Goal: Transaction & Acquisition: Purchase product/service

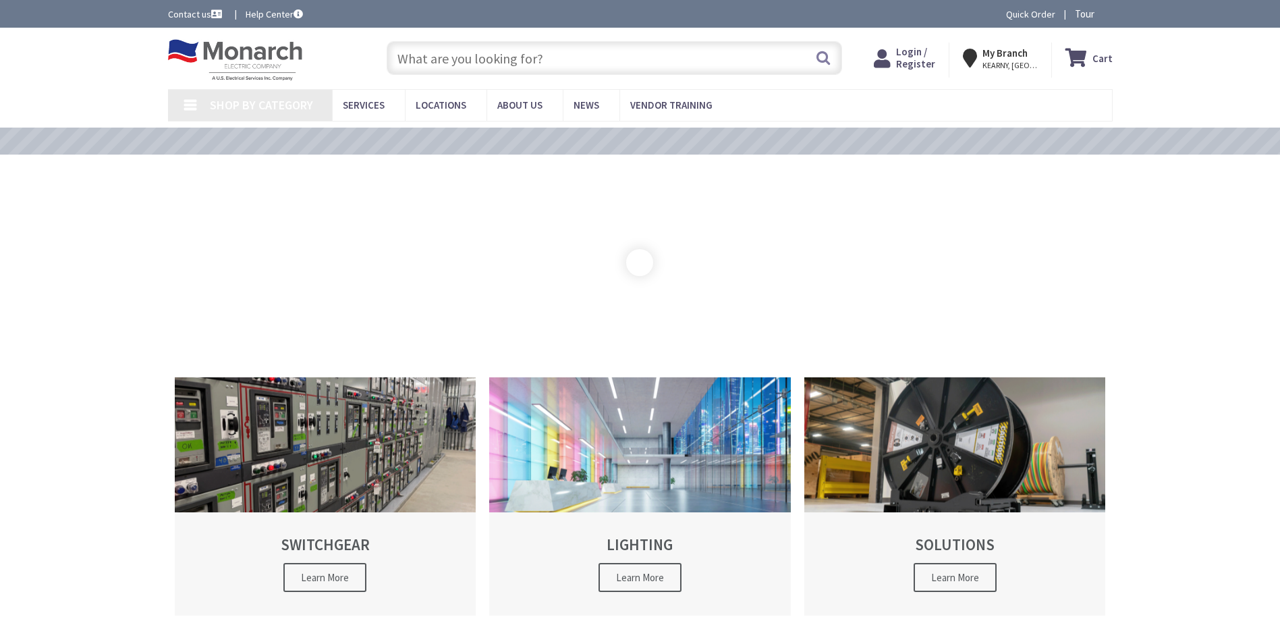
drag, startPoint x: 0, startPoint y: 0, endPoint x: 462, endPoint y: 46, distance: 464.6
click at [462, 46] on input "text" at bounding box center [615, 58] width 456 height 34
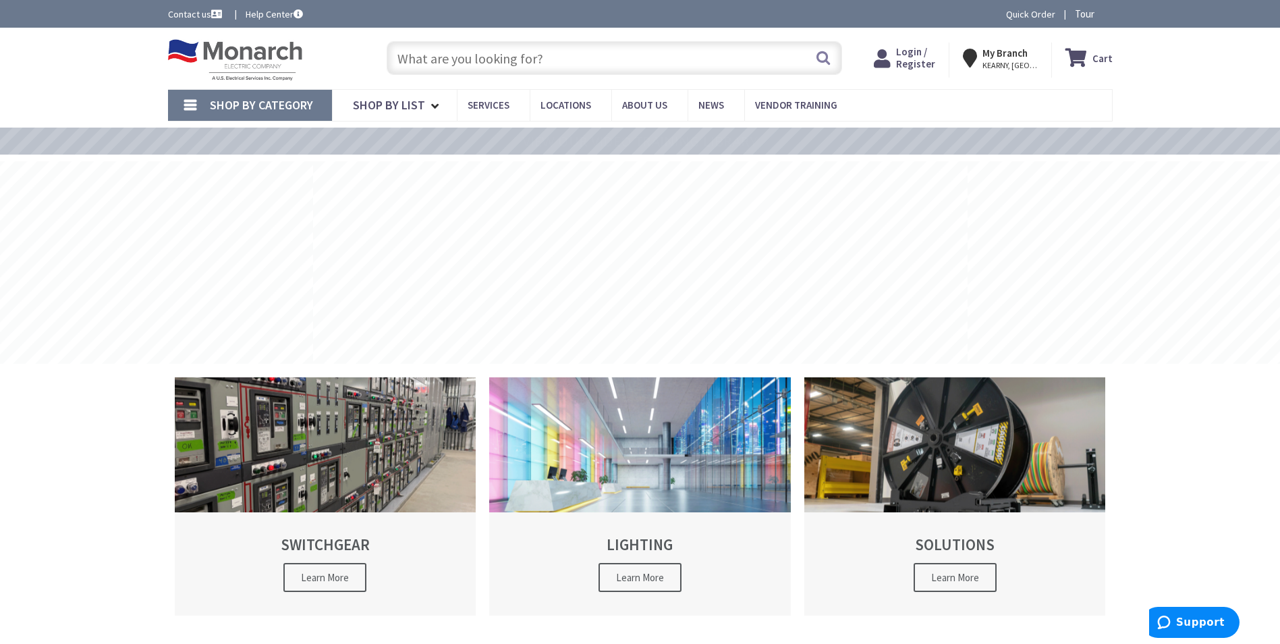
type input "[GEOGRAPHIC_DATA], [GEOGRAPHIC_DATA]"
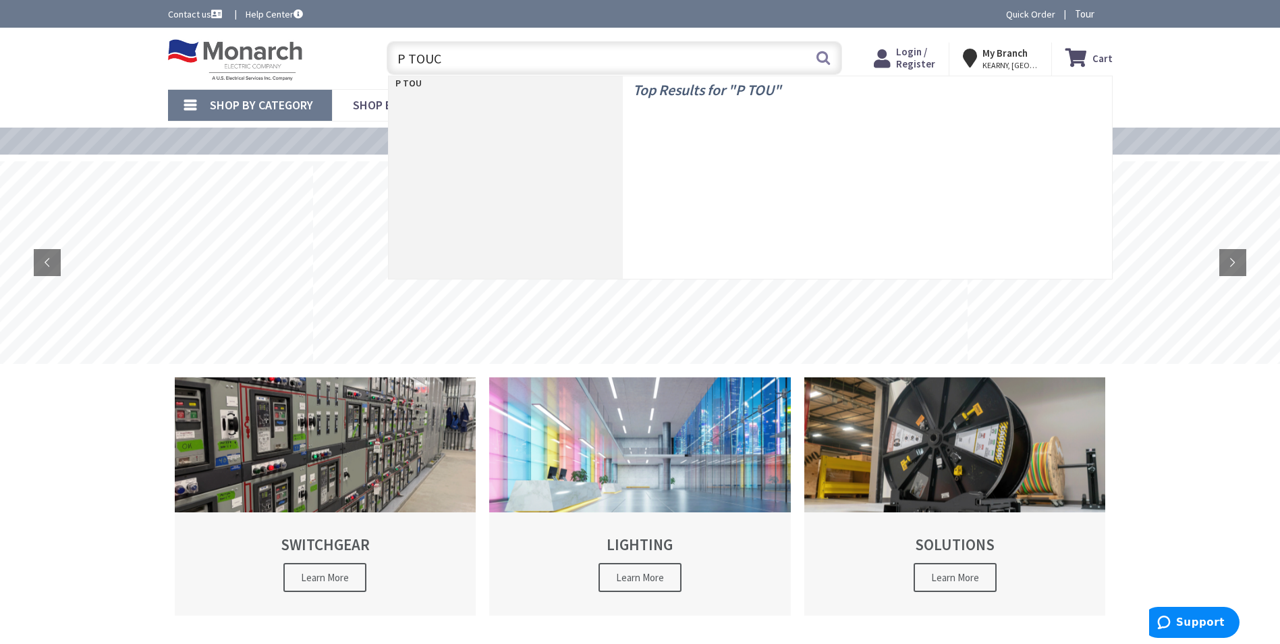
type input "P TOUCH"
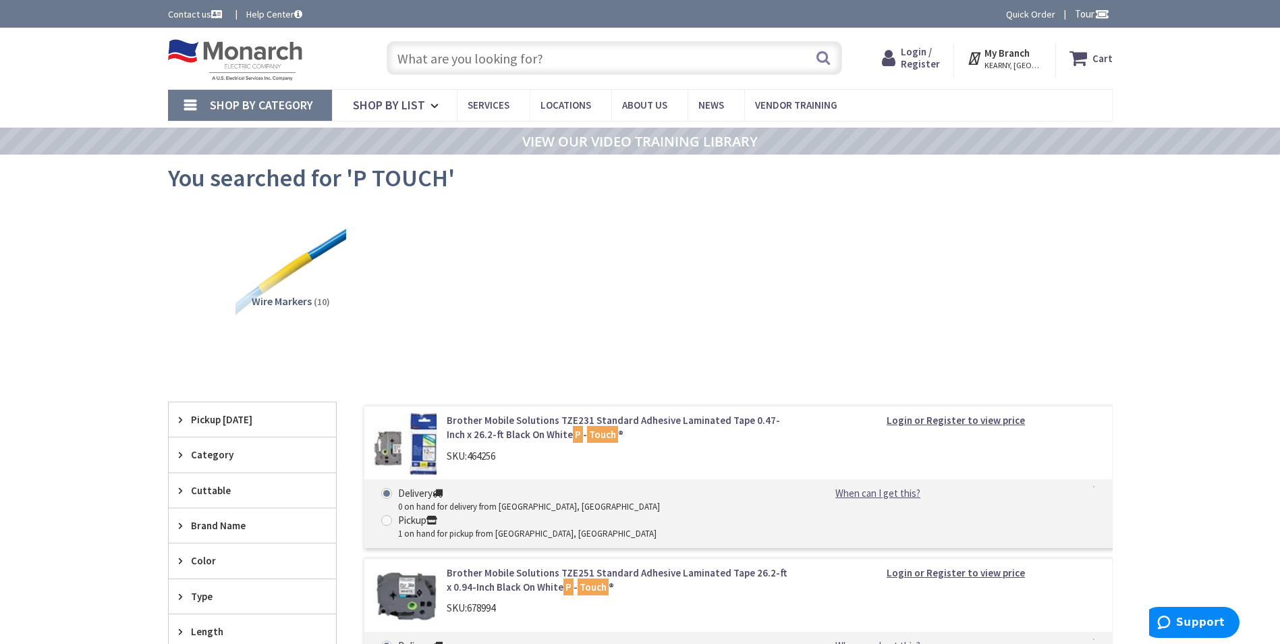
click at [509, 55] on input "text" at bounding box center [615, 58] width 456 height 34
click at [512, 63] on input "text" at bounding box center [615, 58] width 456 height 34
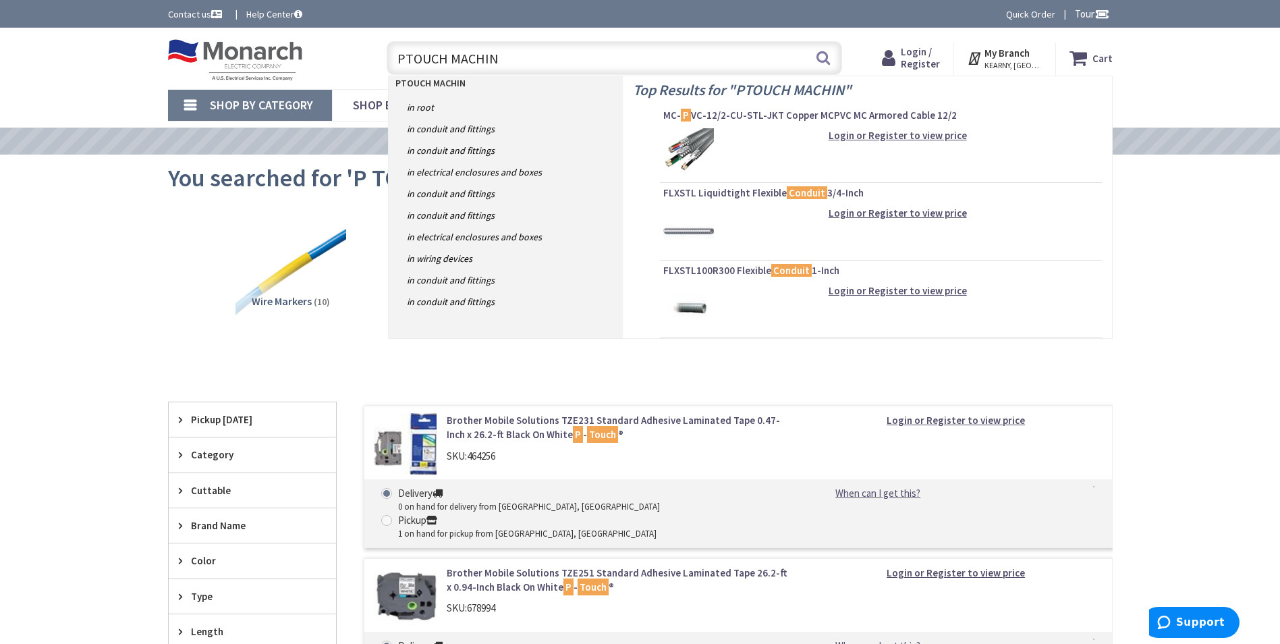
type input "PTOUCH MACHINE"
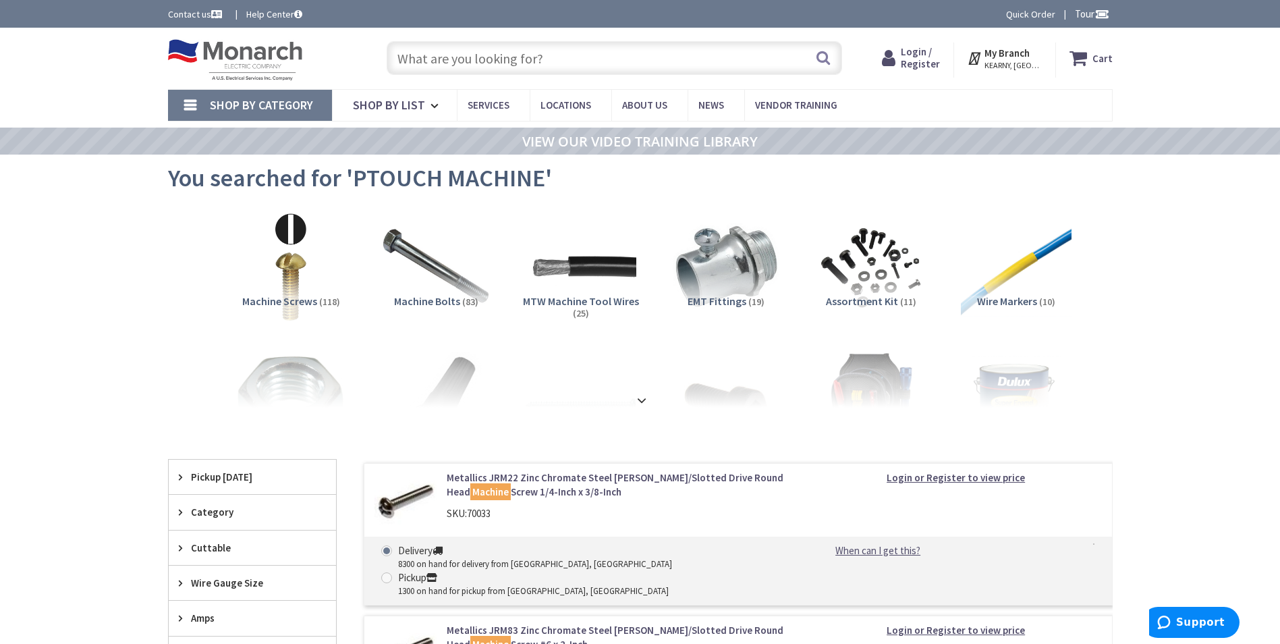
click at [545, 62] on input "text" at bounding box center [615, 58] width 456 height 34
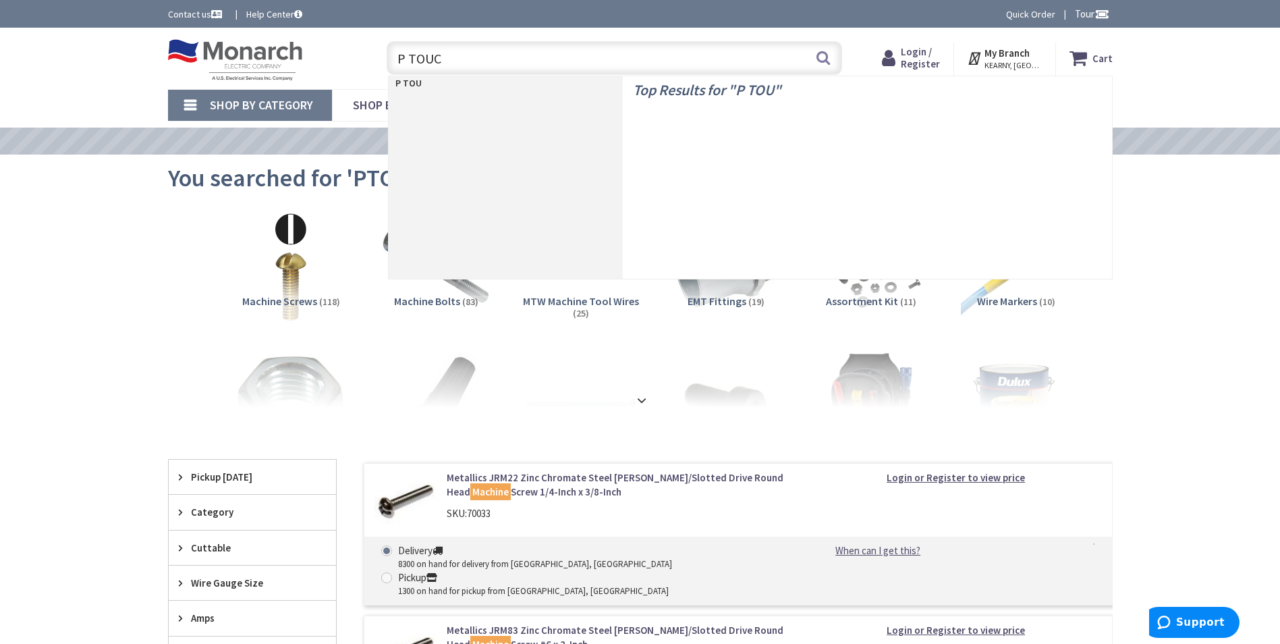
type input "P TOUCH"
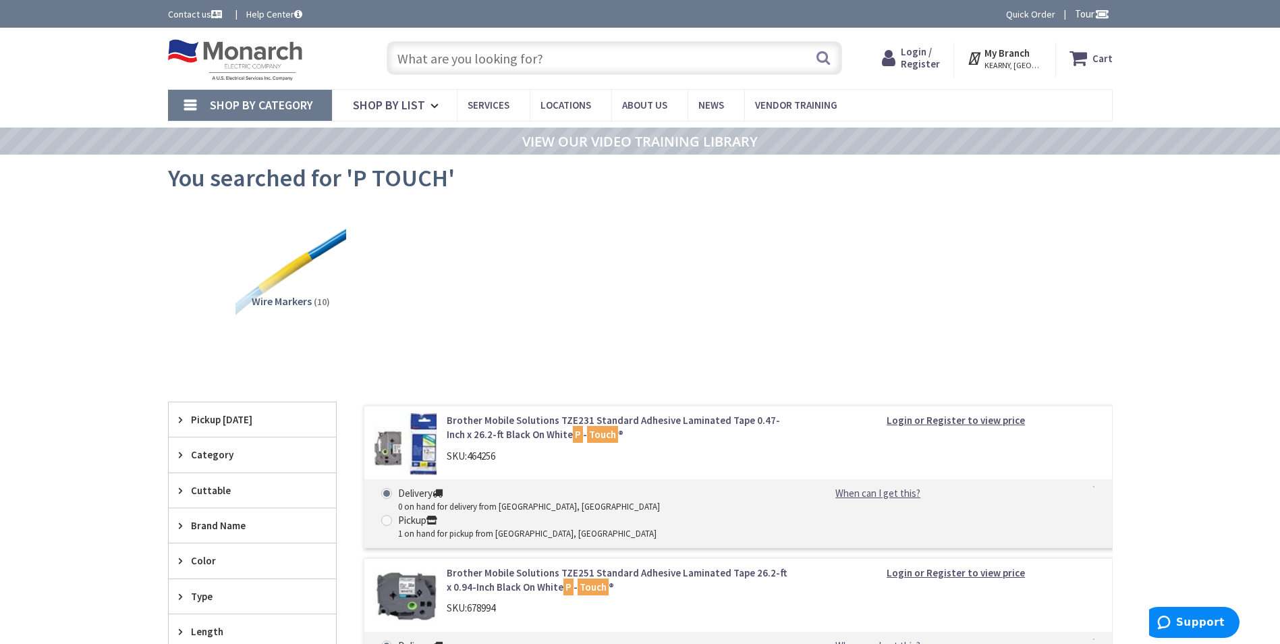
click at [173, 458] on div "Category" at bounding box center [252, 454] width 167 height 34
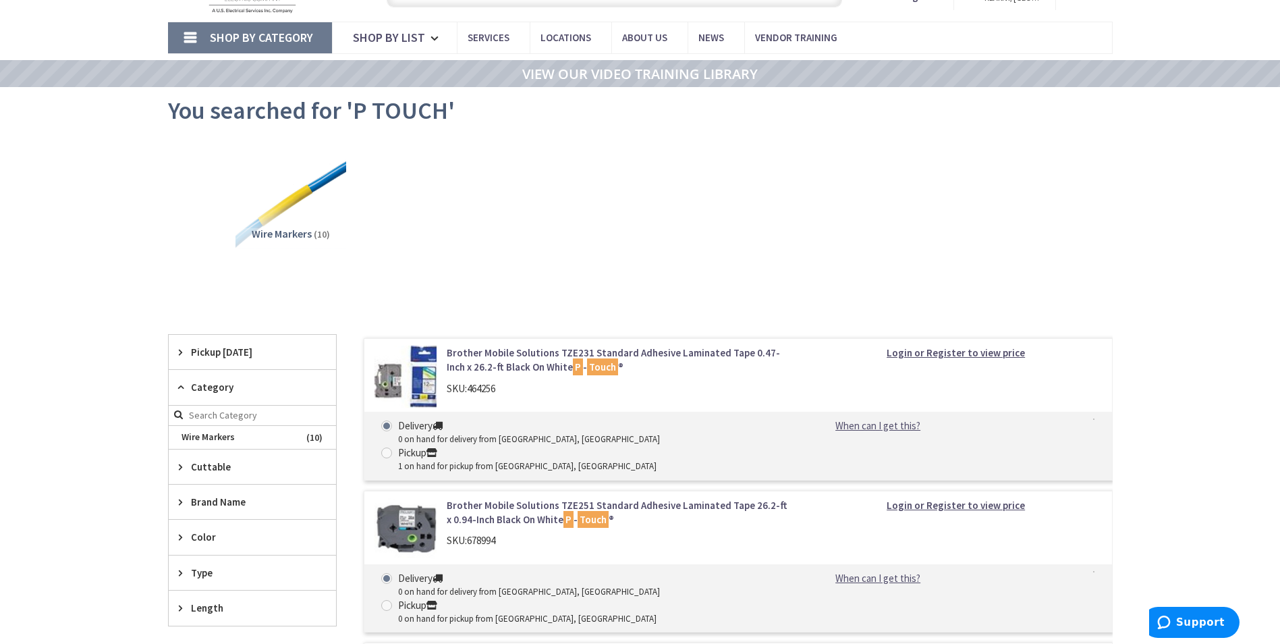
click at [181, 501] on icon at bounding box center [184, 502] width 10 height 10
click at [227, 551] on span "Brother Mobile Solutions" at bounding box center [252, 551] width 167 height 23
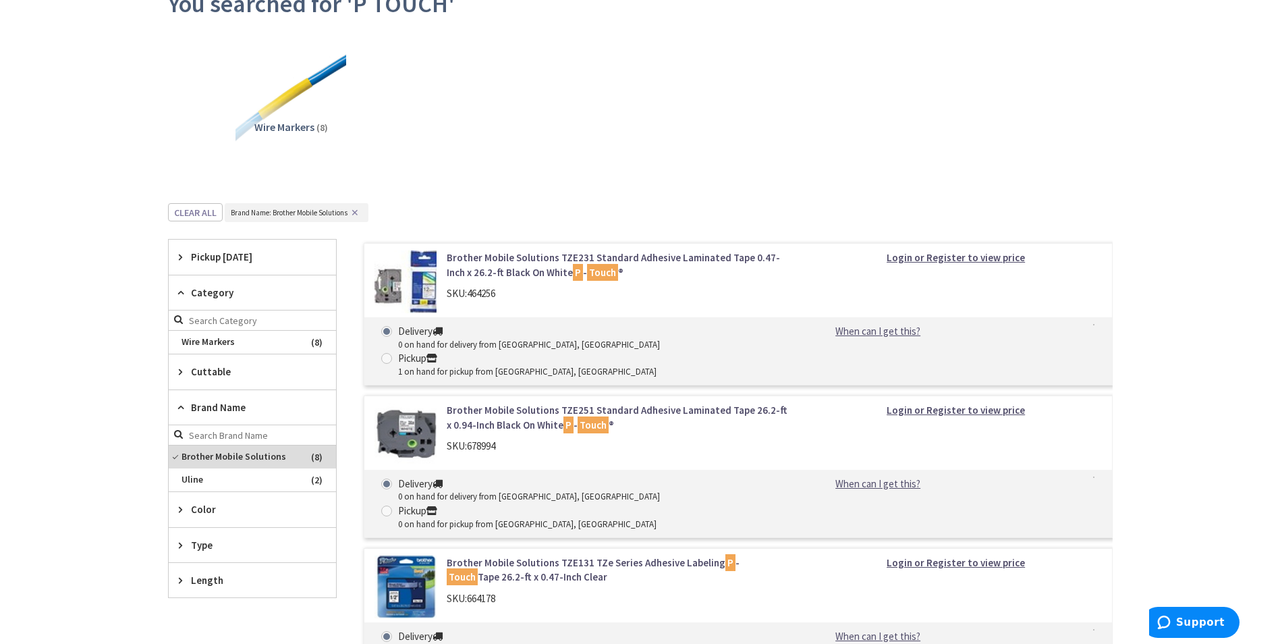
scroll to position [405, 0]
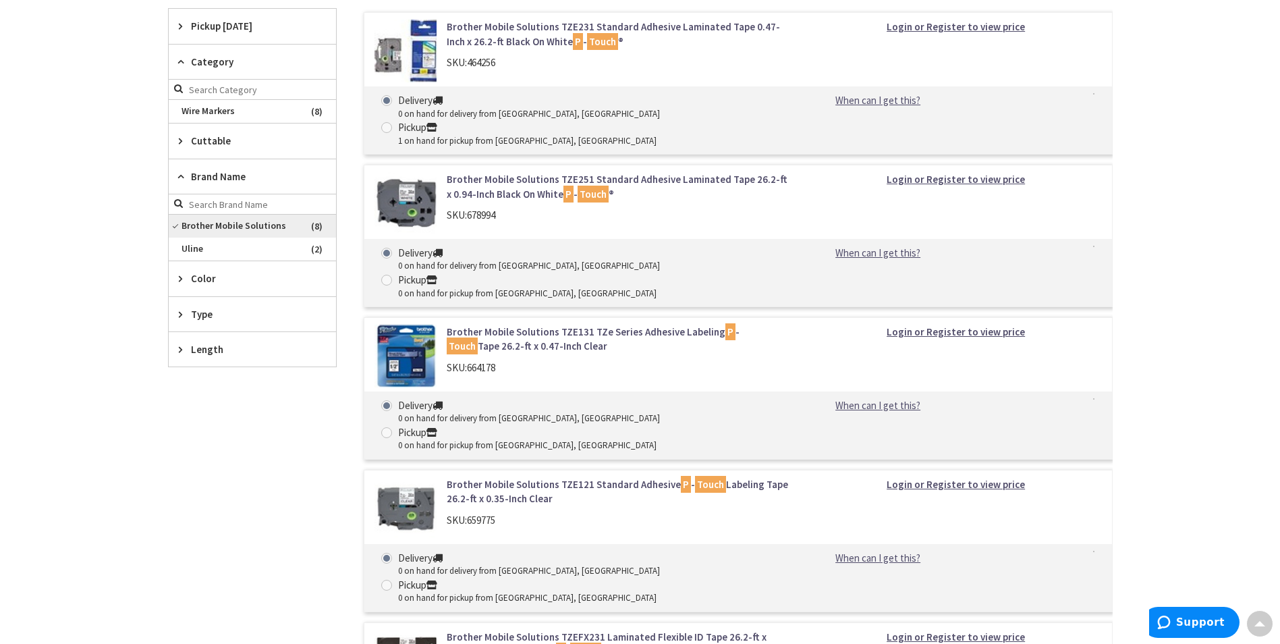
click at [245, 222] on span "Brother Mobile Solutions" at bounding box center [252, 226] width 167 height 23
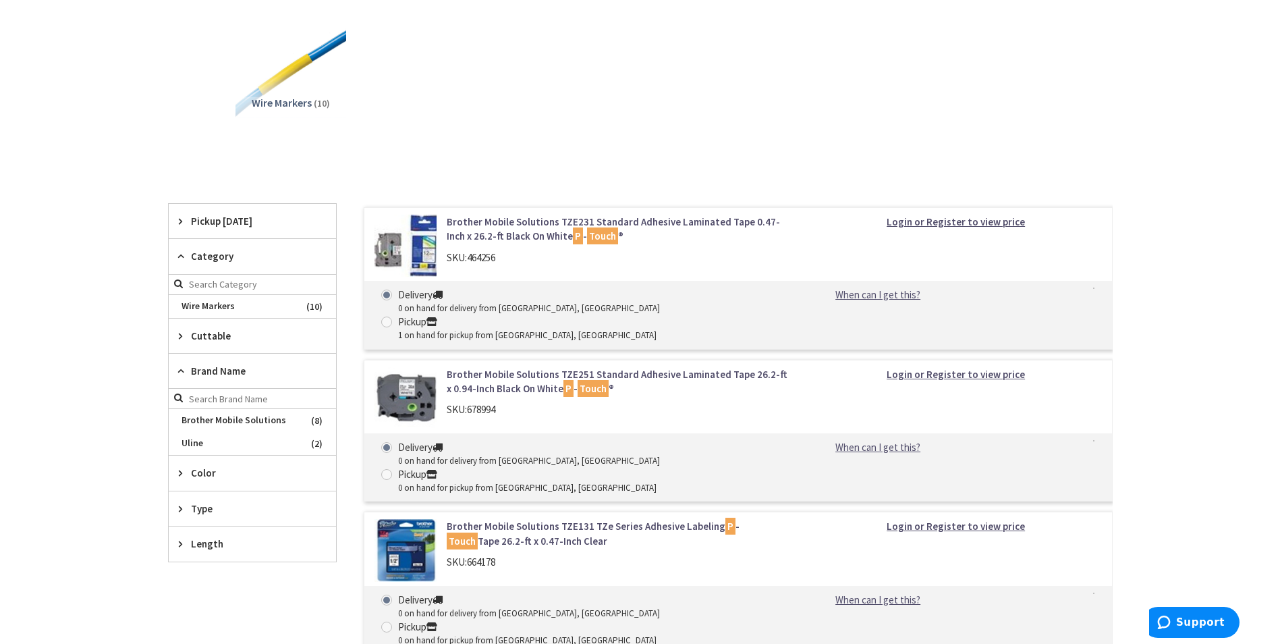
scroll to position [202, 0]
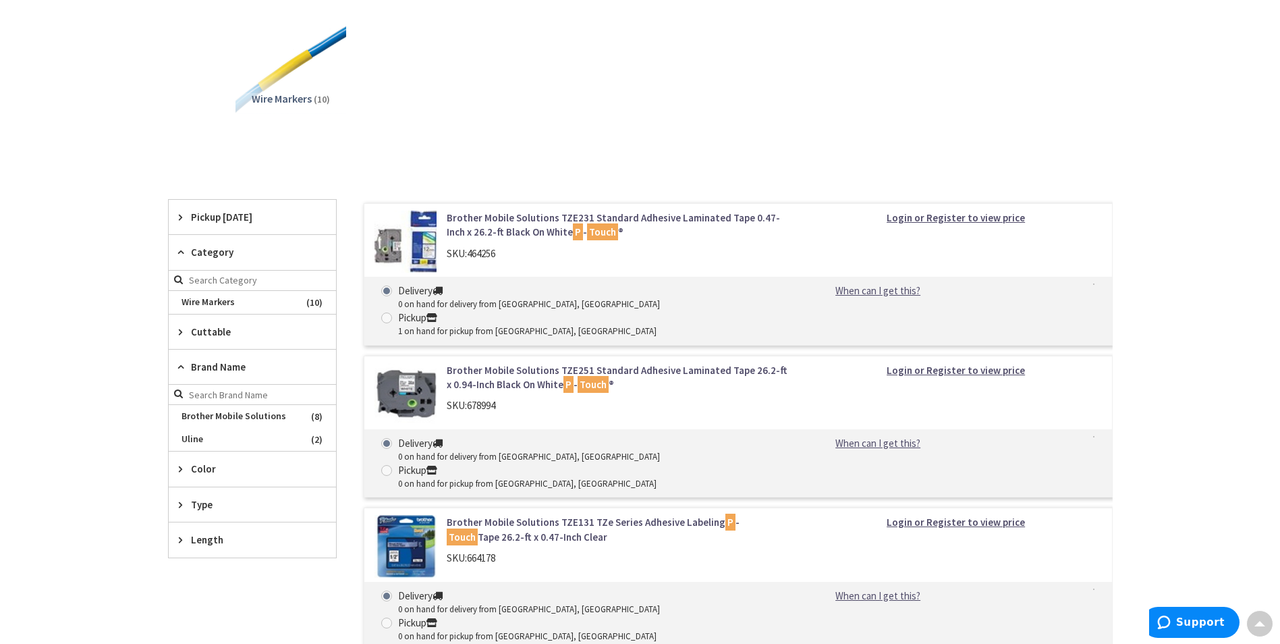
click at [179, 215] on icon at bounding box center [184, 217] width 10 height 10
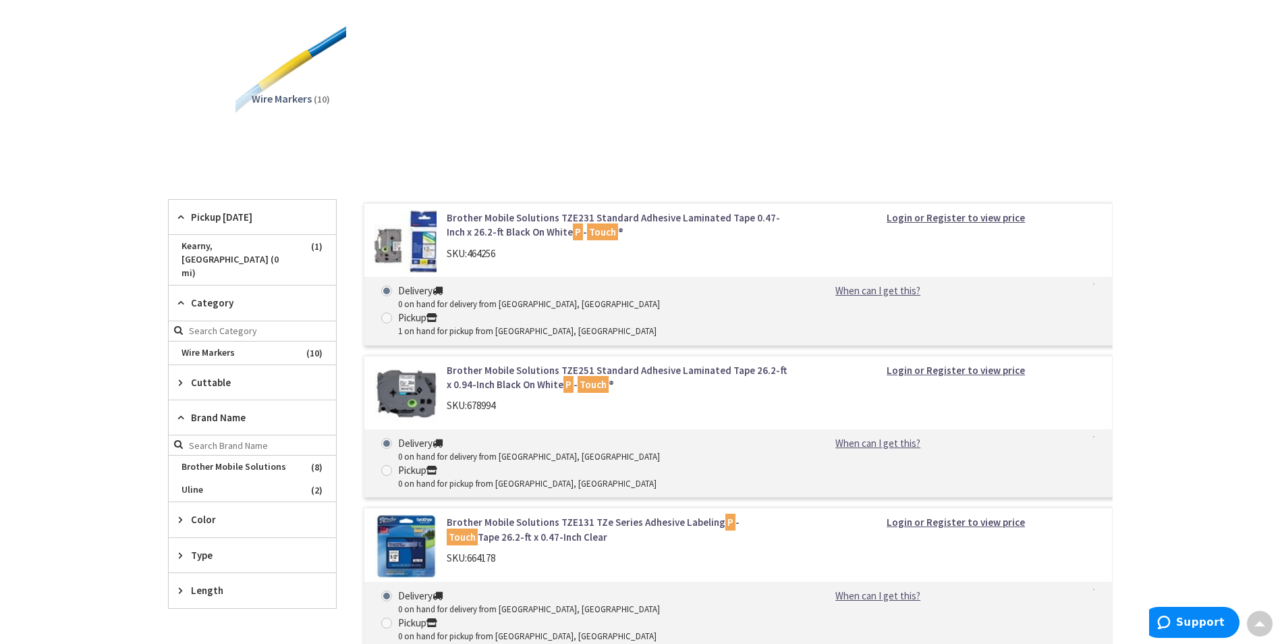
click at [179, 215] on icon at bounding box center [184, 217] width 10 height 10
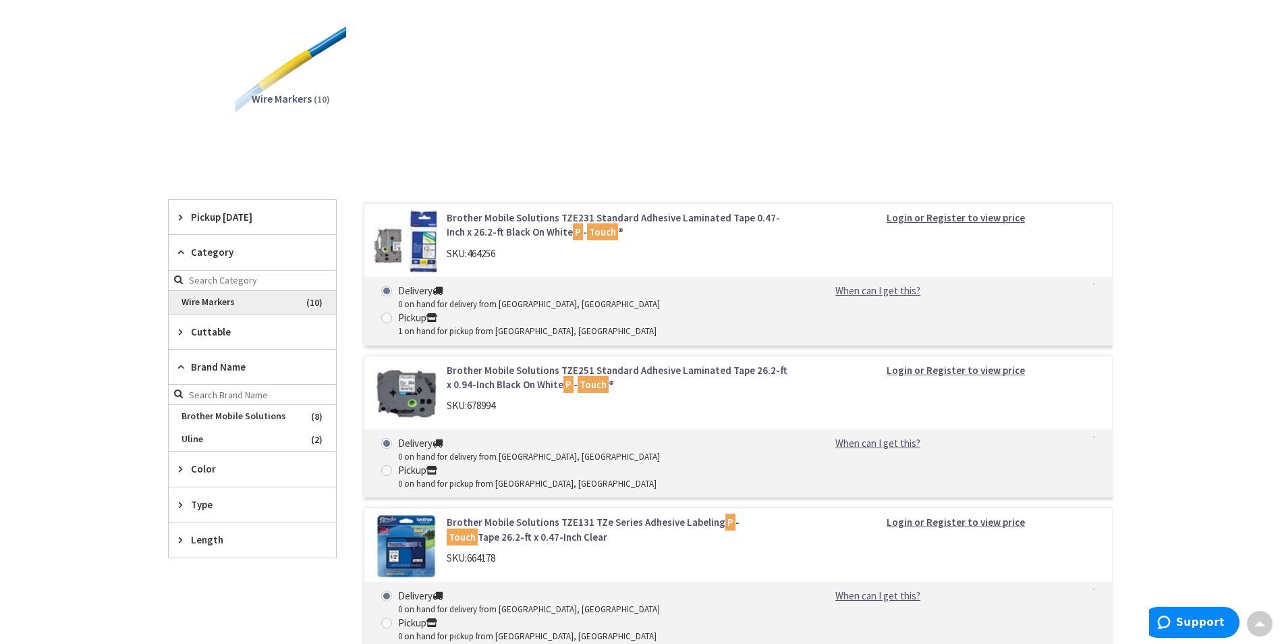
click at [202, 302] on span "Wire Markers" at bounding box center [252, 302] width 167 height 23
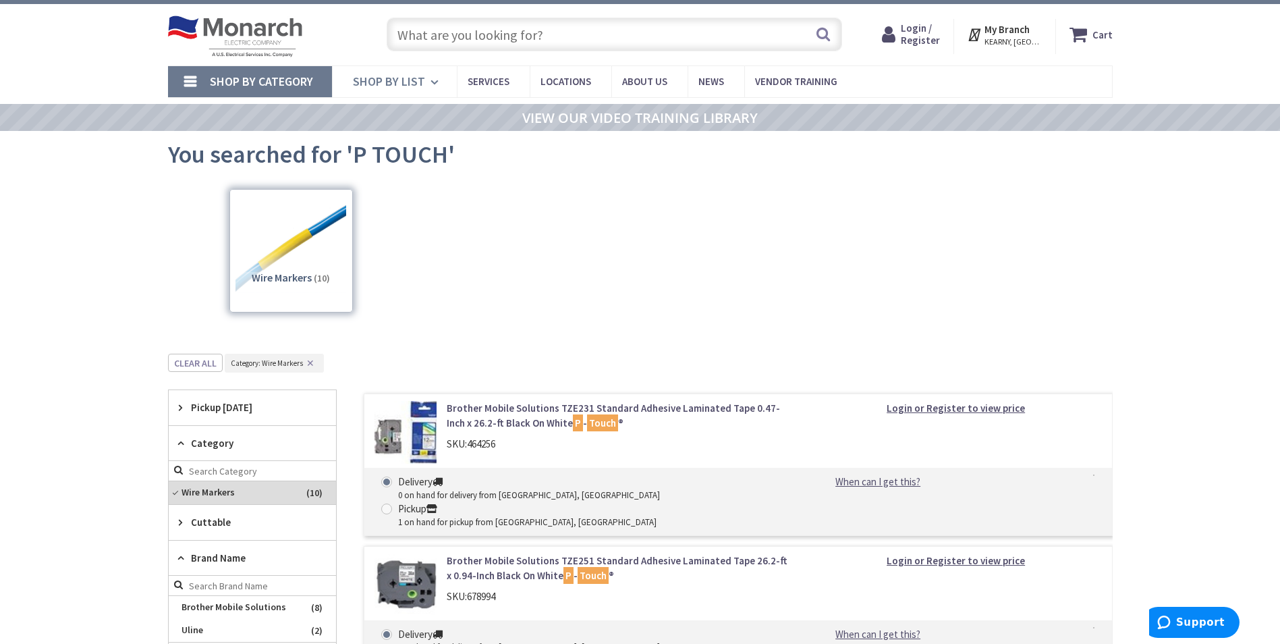
scroll to position [0, 0]
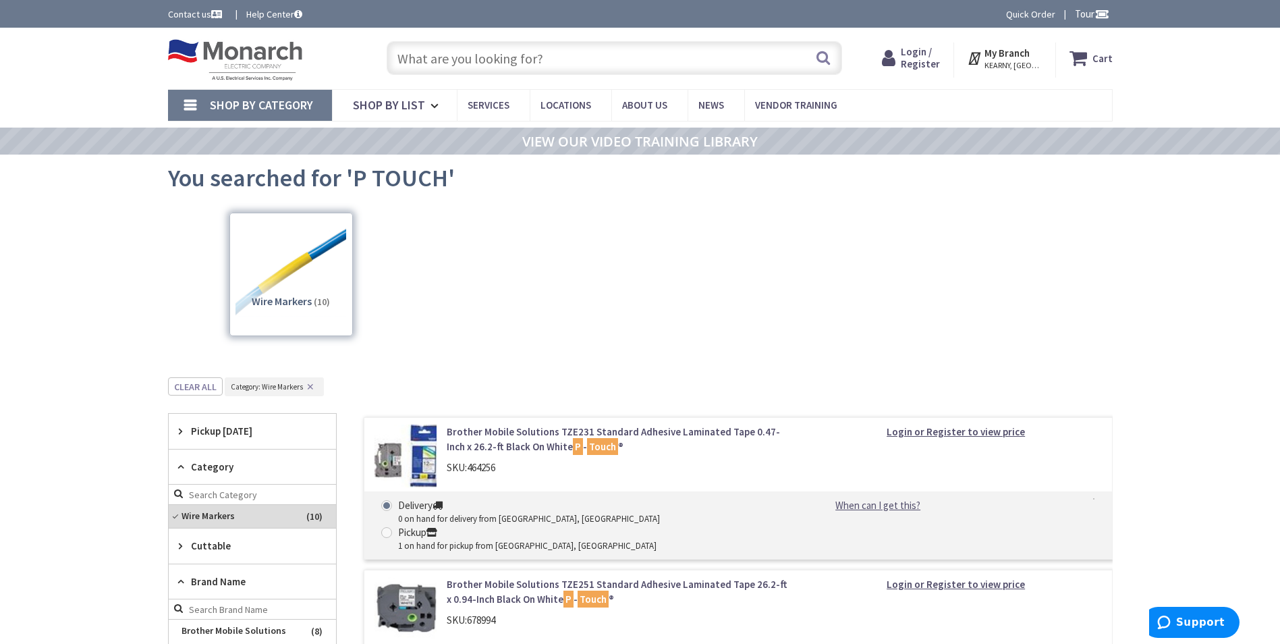
click at [391, 252] on div "Wire Markers (10)" at bounding box center [641, 277] width 898 height 145
click at [497, 60] on input "text" at bounding box center [615, 58] width 456 height 34
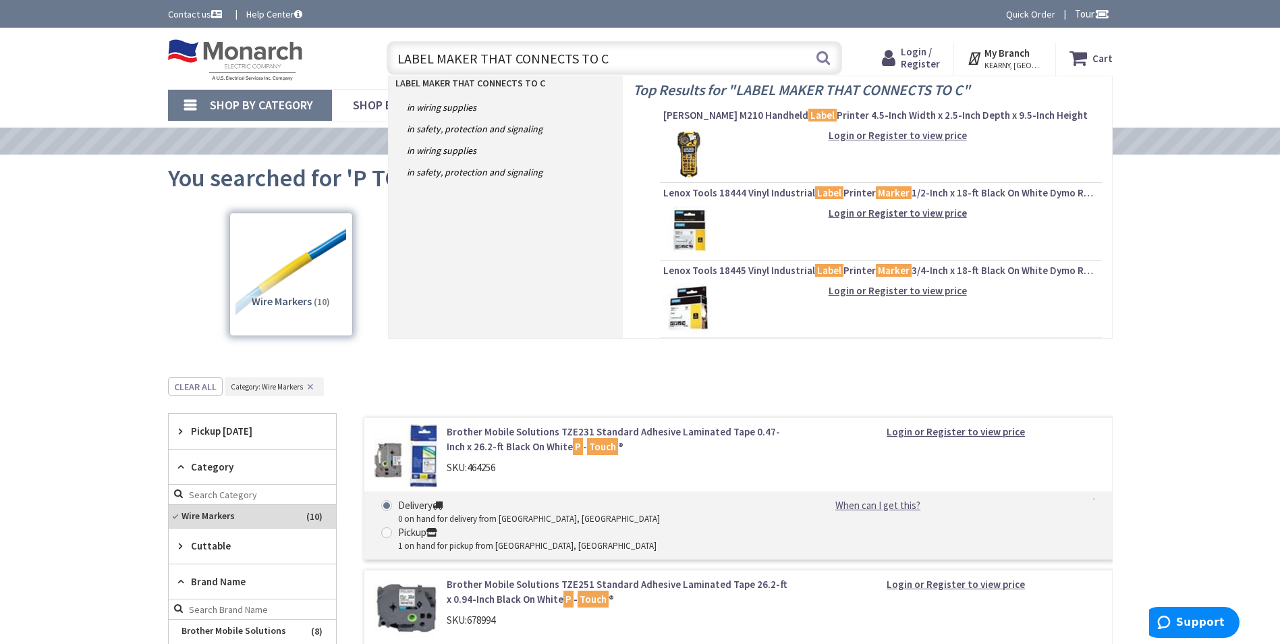
type input "LABEL MAKER THAT CONNECTS TO CO"
